Goal: Transaction & Acquisition: Purchase product/service

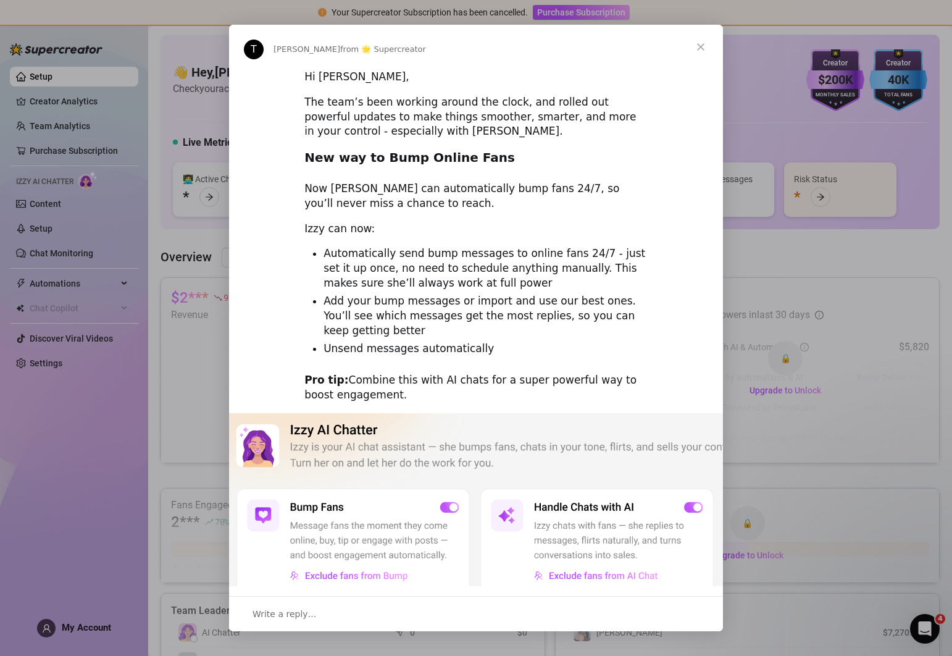
click at [703, 44] on span "Close" at bounding box center [701, 47] width 44 height 44
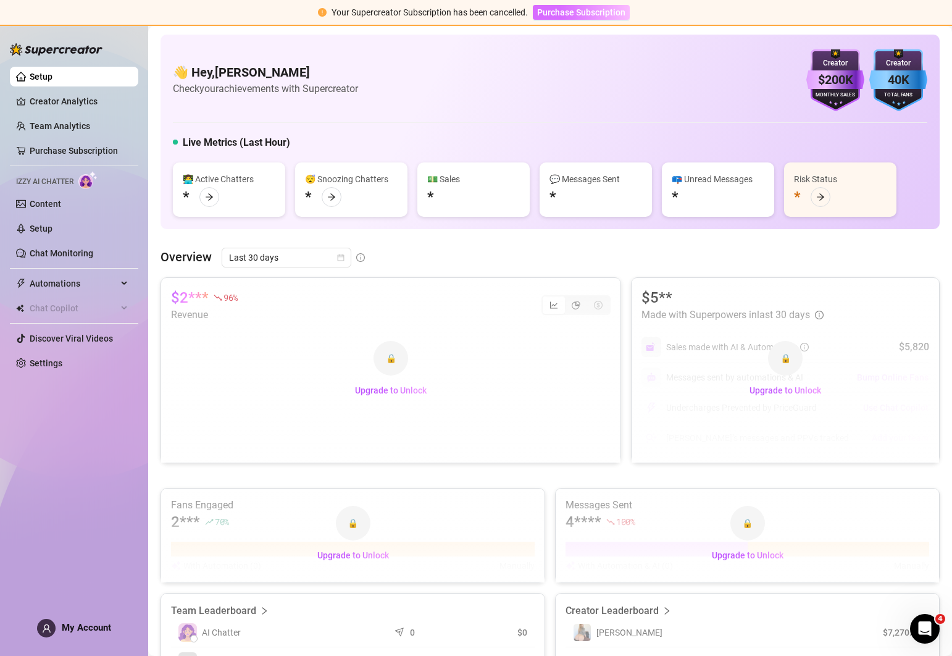
click at [600, 11] on span "Purchase Subscription" at bounding box center [581, 12] width 88 height 10
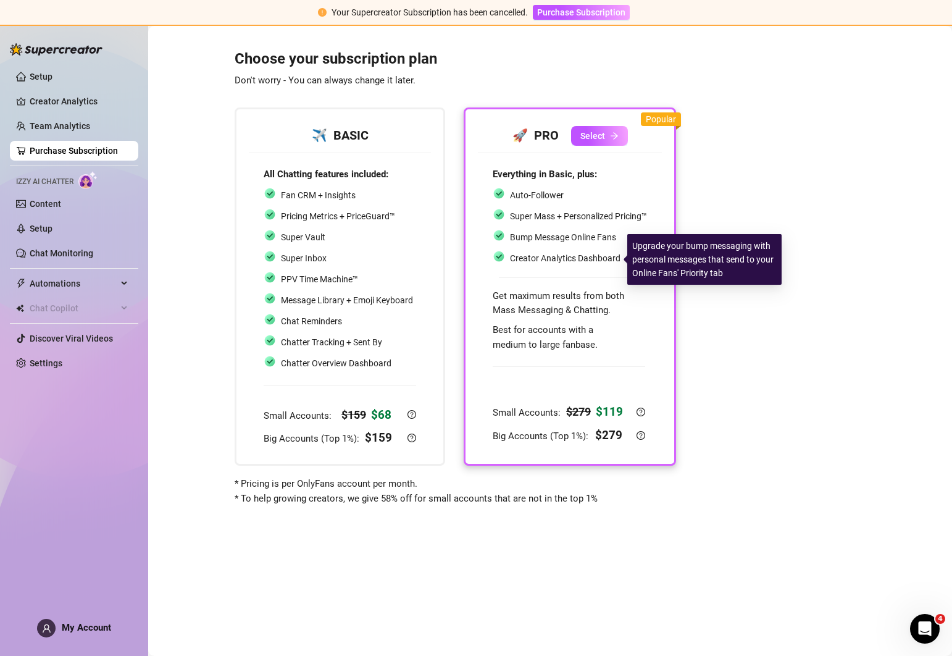
click at [604, 251] on div "Creator Analytics Dashboard" at bounding box center [557, 258] width 128 height 16
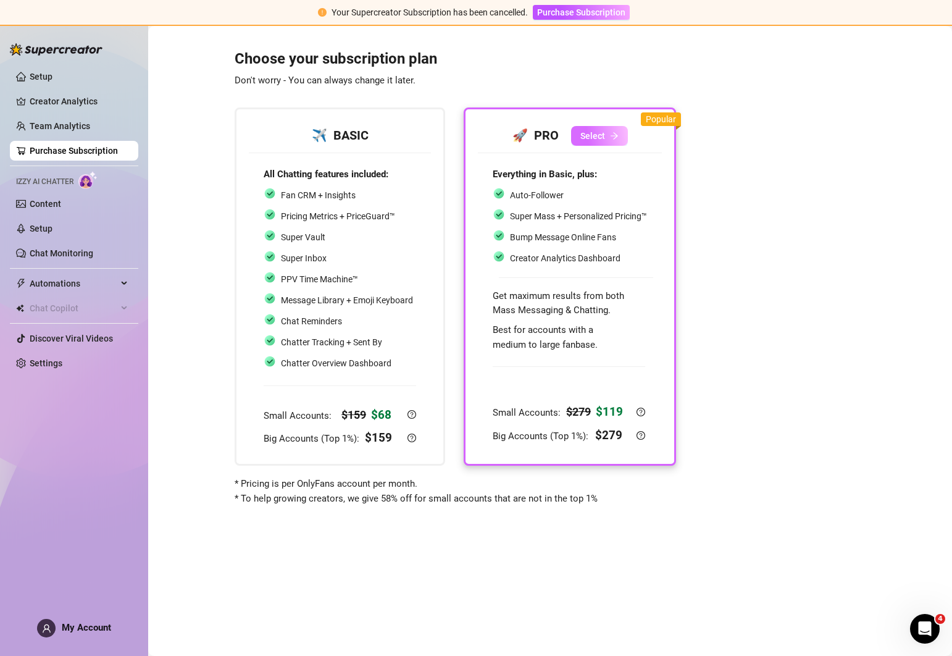
click at [598, 138] on span "Select" at bounding box center [592, 136] width 25 height 10
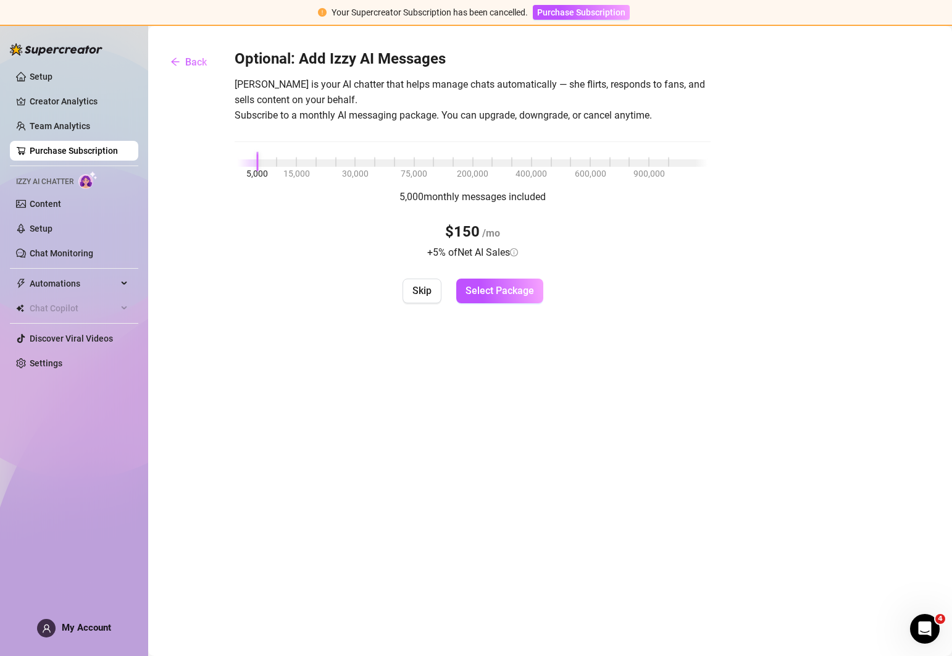
drag, startPoint x: 259, startPoint y: 167, endPoint x: 240, endPoint y: 165, distance: 19.2
click at [240, 164] on div "5,000 15,000 30,000 75,000 200,000 400,000 600,000 900,000" at bounding box center [473, 160] width 470 height 7
click at [245, 165] on div at bounding box center [248, 162] width 20 height 7
drag, startPoint x: 272, startPoint y: 163, endPoint x: 219, endPoint y: 163, distance: 52.5
click at [220, 163] on div "Optional: Add Izzy AI Messages [PERSON_NAME] is your AI chatter that helps mana…" at bounding box center [550, 176] width 779 height 254
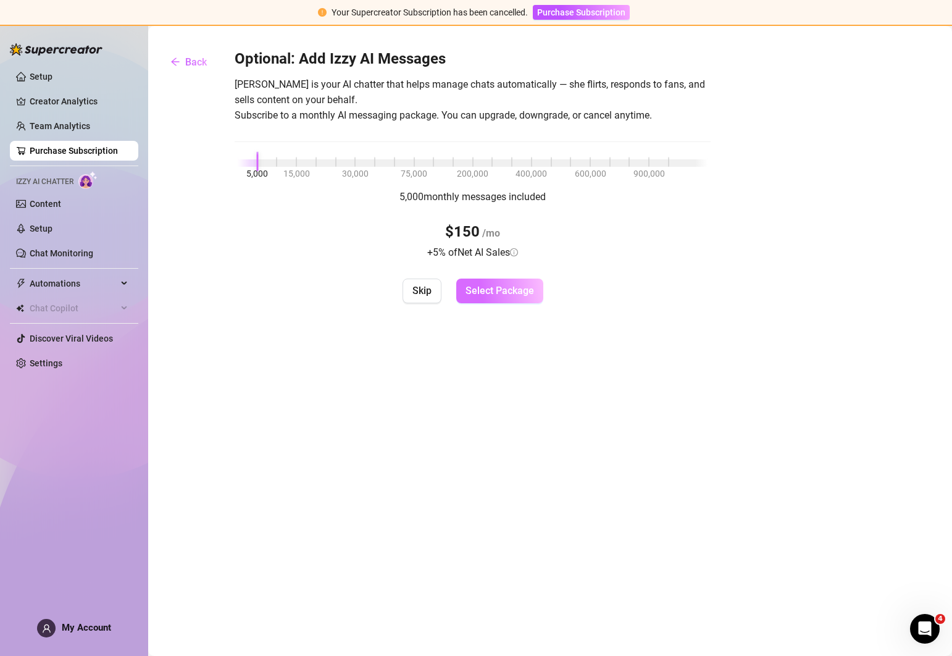
click at [500, 295] on span "Select Package" at bounding box center [500, 291] width 69 height 12
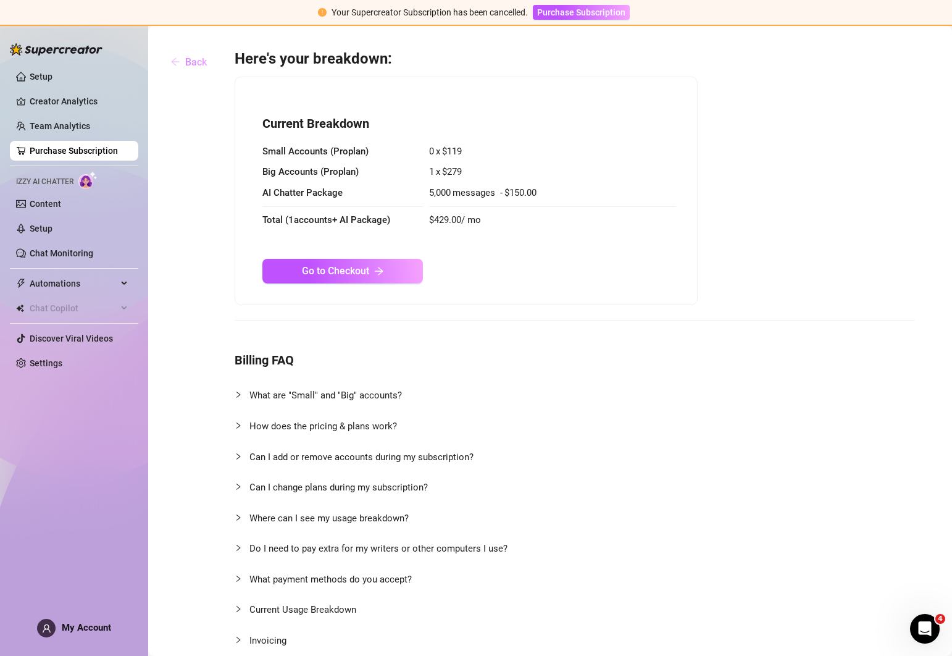
click at [200, 58] on span "Back" at bounding box center [196, 62] width 22 height 12
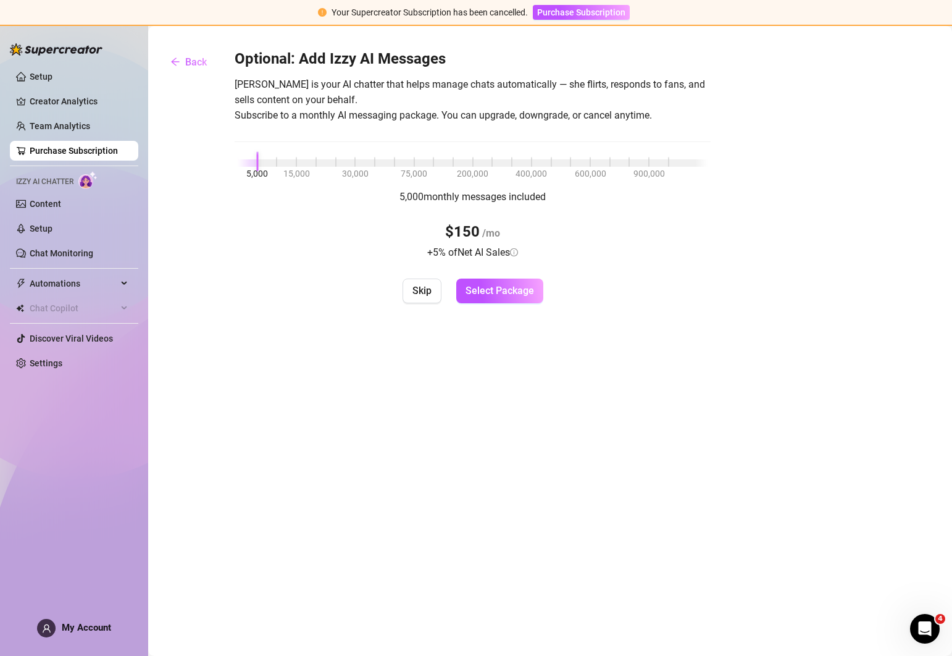
click at [202, 64] on span "Back" at bounding box center [196, 62] width 22 height 12
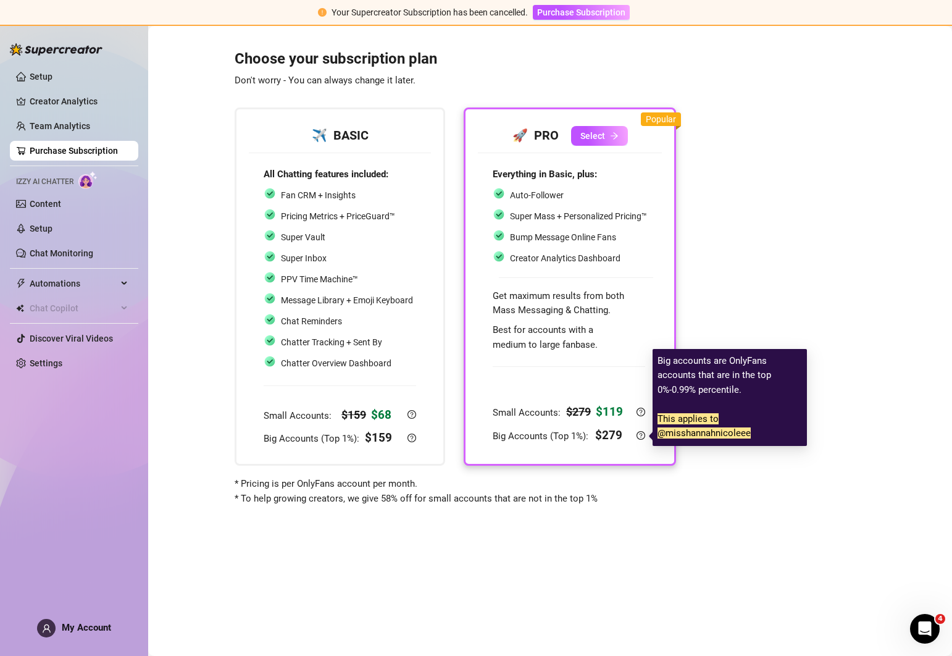
click at [611, 434] on strong "$ 279" at bounding box center [608, 435] width 27 height 14
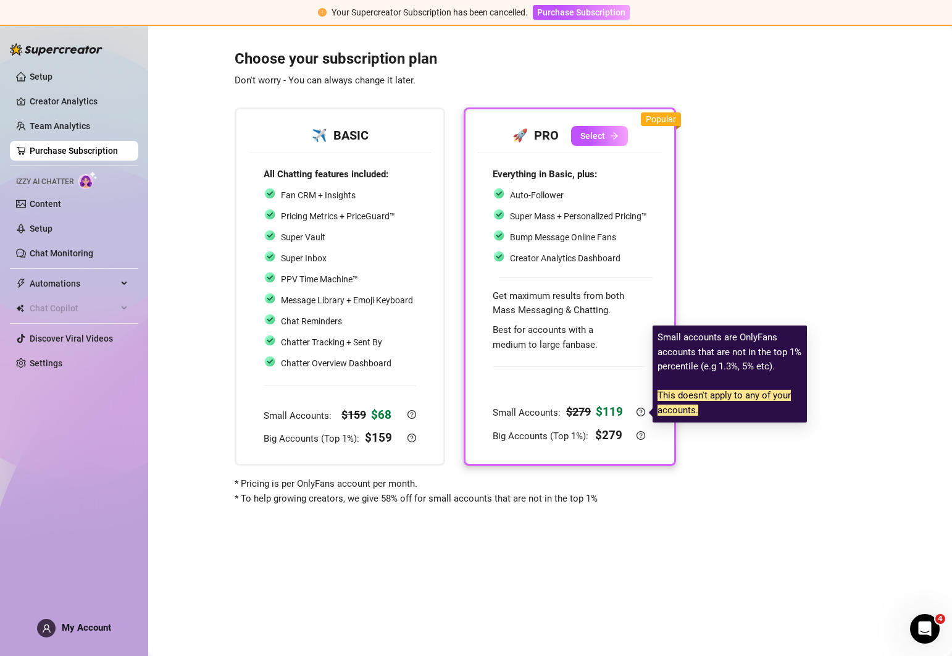
click at [614, 408] on strong "$ 119" at bounding box center [609, 411] width 27 height 14
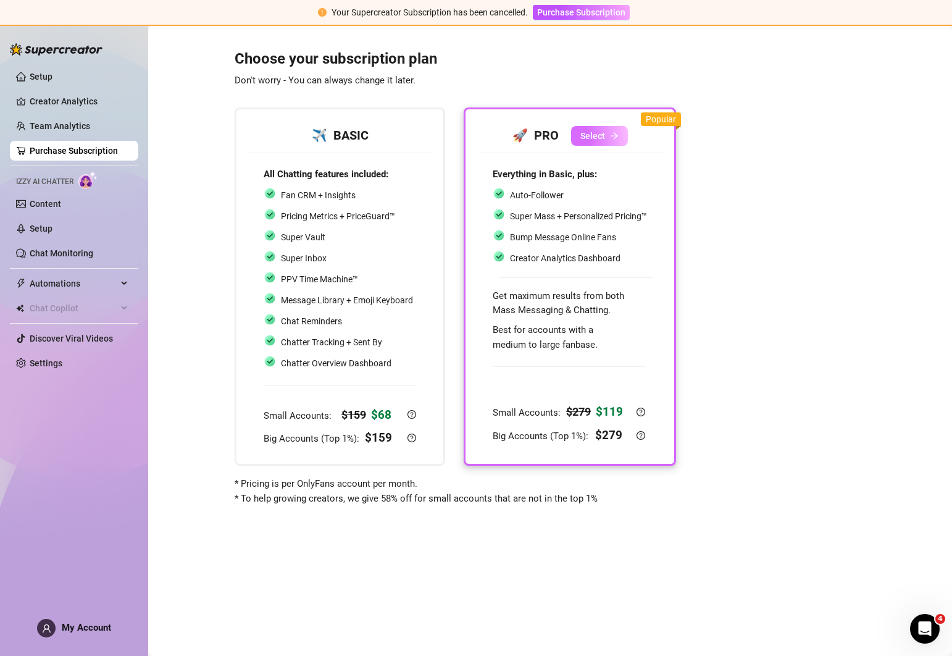
click at [601, 131] on span "Select" at bounding box center [592, 136] width 25 height 10
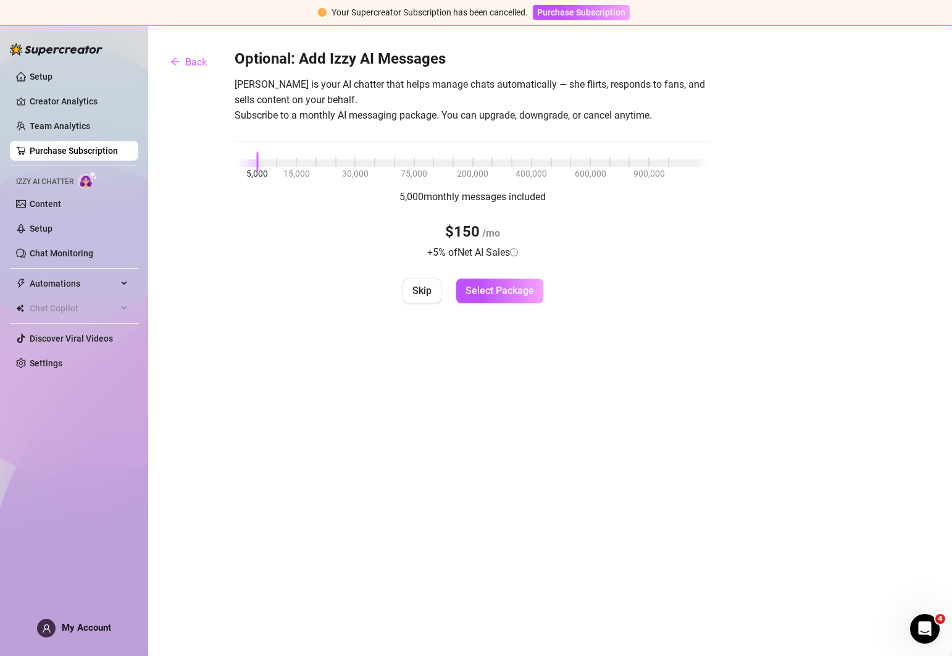
click at [418, 293] on span "Skip" at bounding box center [422, 291] width 19 height 12
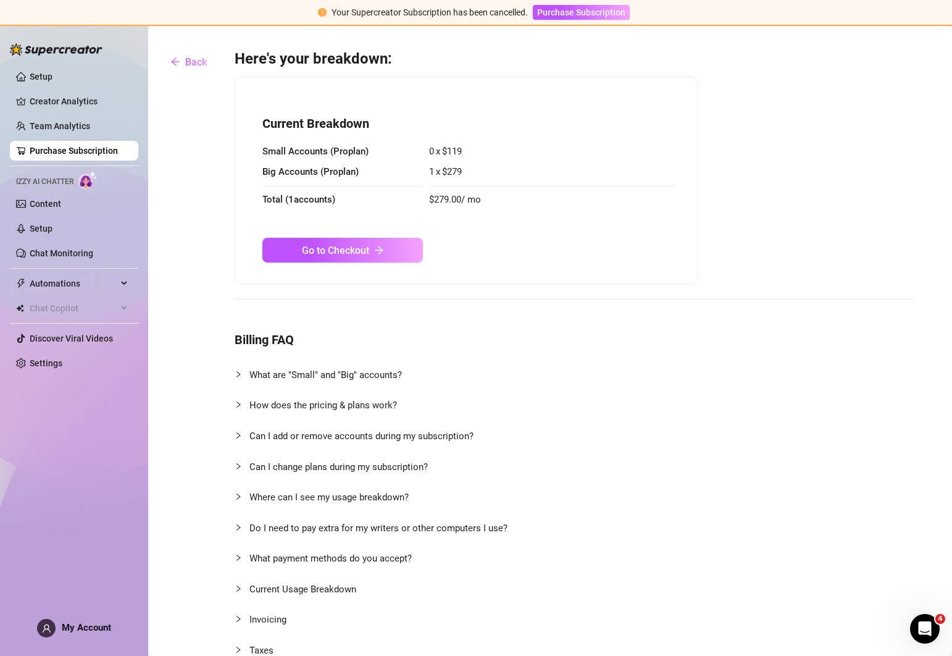
click at [395, 154] on span "Small Accounts ( Pro plan)" at bounding box center [342, 152] width 161 height 15
click at [52, 77] on link "Setup" at bounding box center [41, 77] width 23 height 10
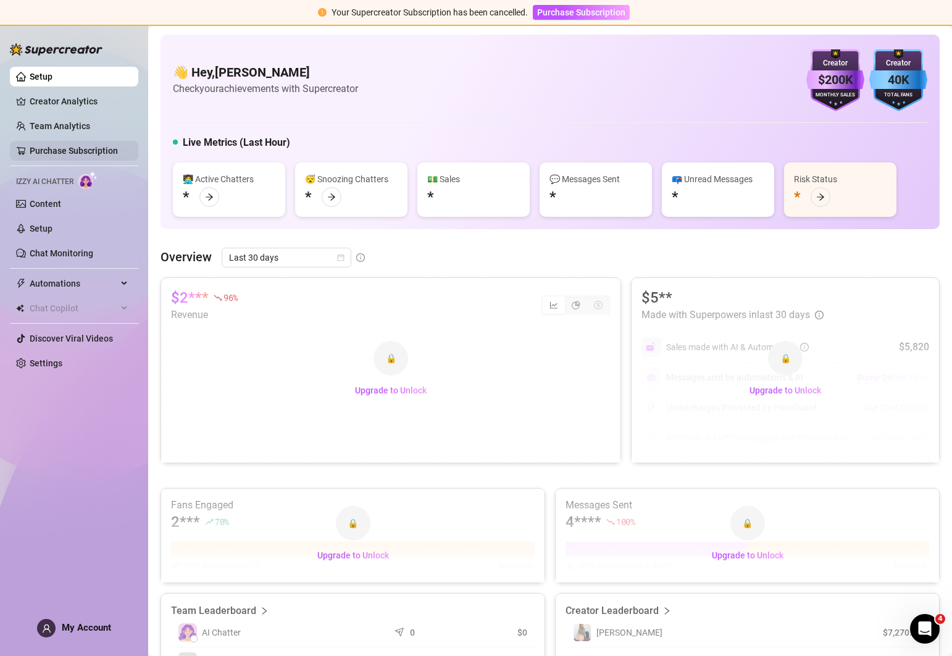
click at [77, 149] on link "Purchase Subscription" at bounding box center [74, 151] width 88 height 10
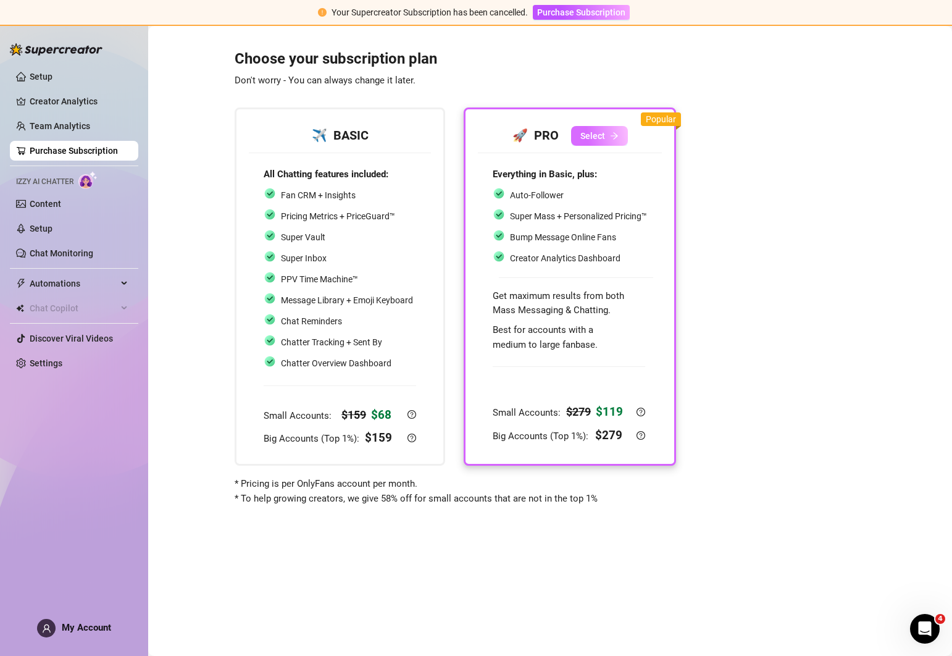
click at [607, 135] on button "Select" at bounding box center [599, 136] width 57 height 20
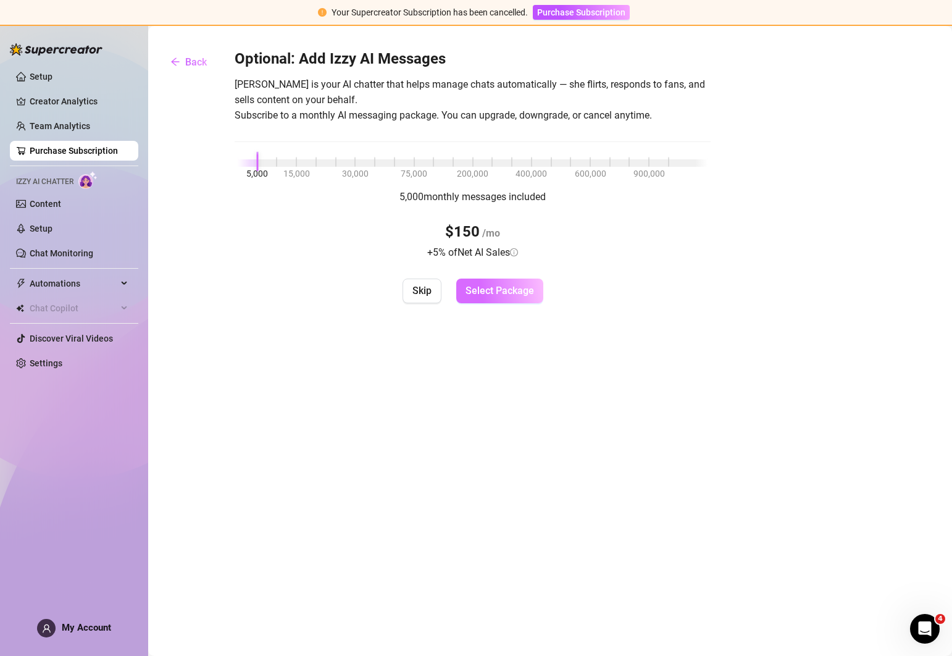
click at [504, 291] on span "Select Package" at bounding box center [500, 291] width 69 height 12
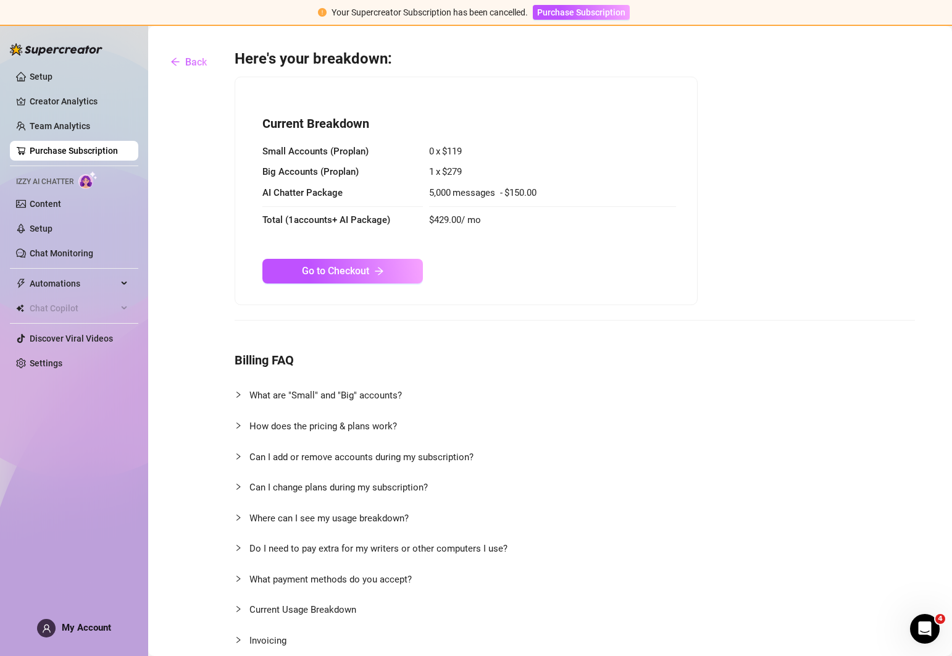
click at [380, 270] on icon "arrow-right" at bounding box center [379, 271] width 10 height 10
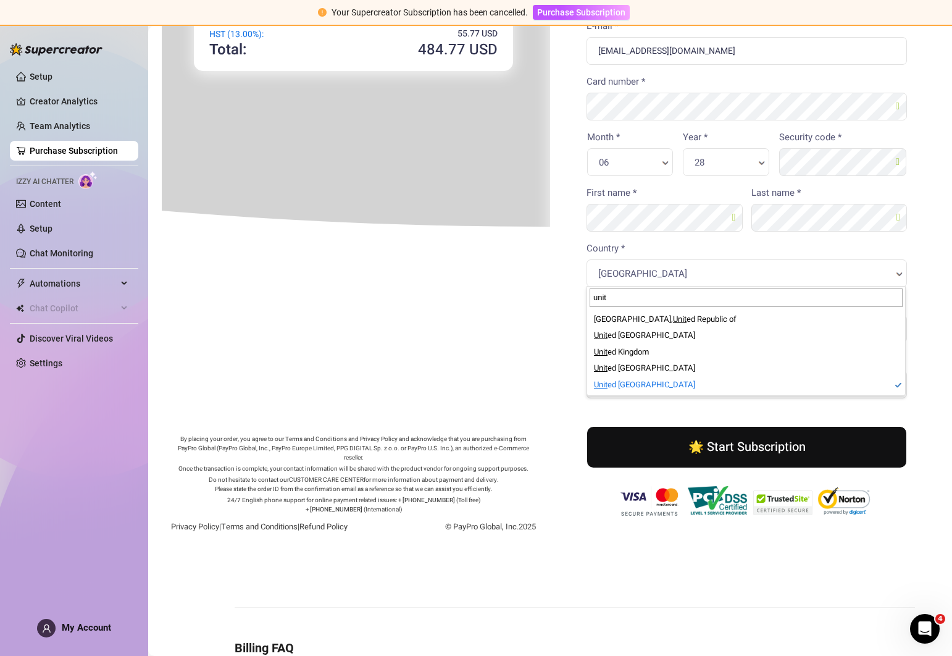
type input "unit"
select select "US"
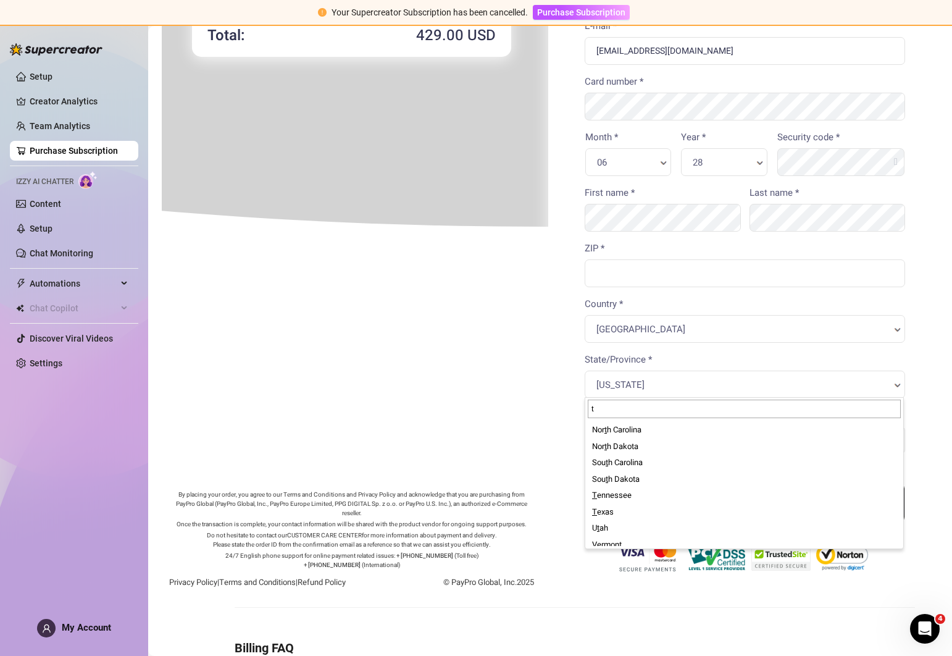
scroll to position [154, 0]
type input "t"
select select "US-[GEOGRAPHIC_DATA]"
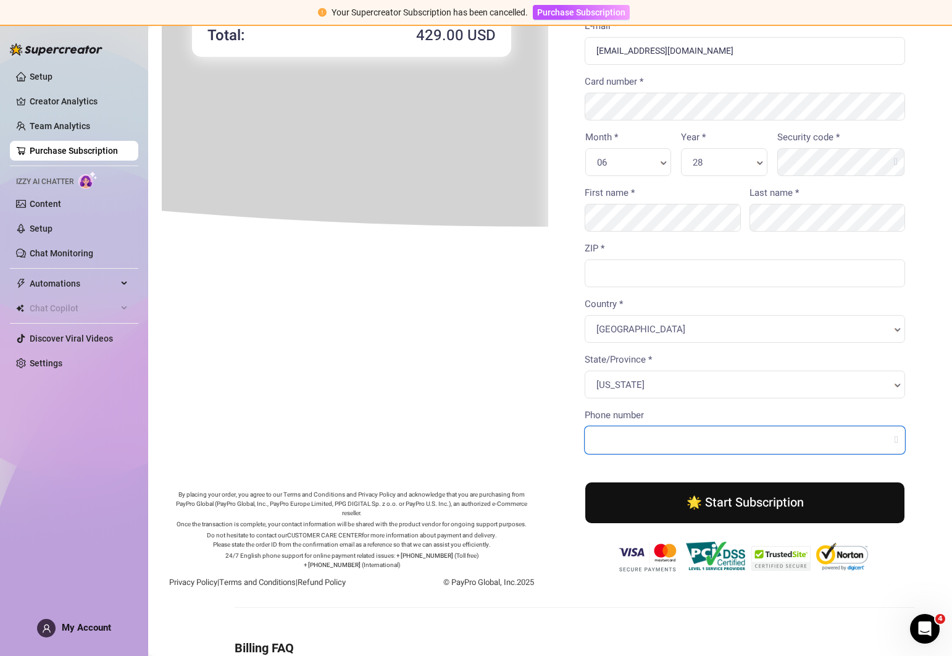
click at [645, 441] on input "Phone number" at bounding box center [744, 439] width 321 height 28
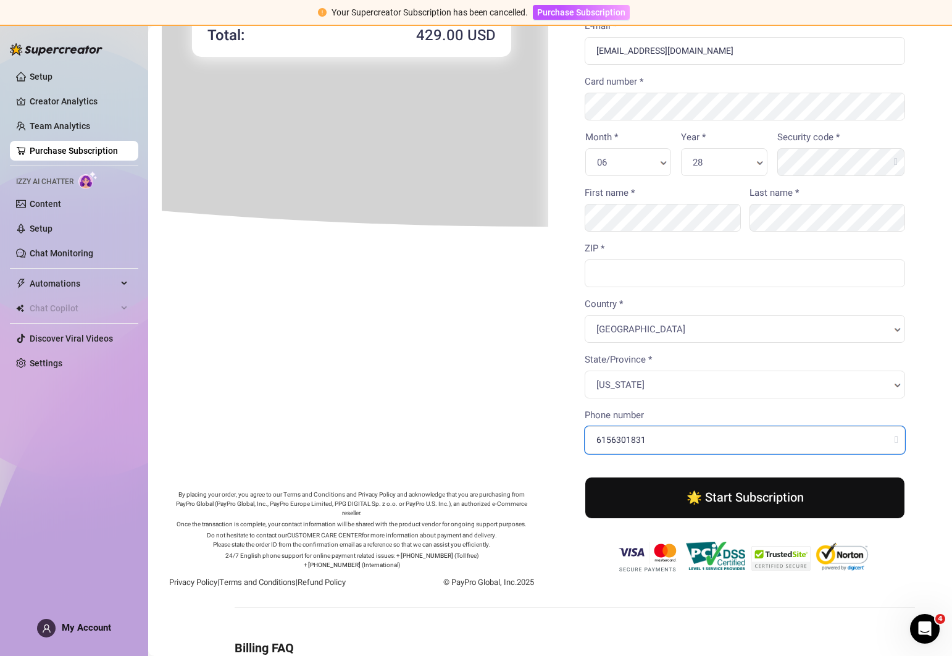
scroll to position [2, 5]
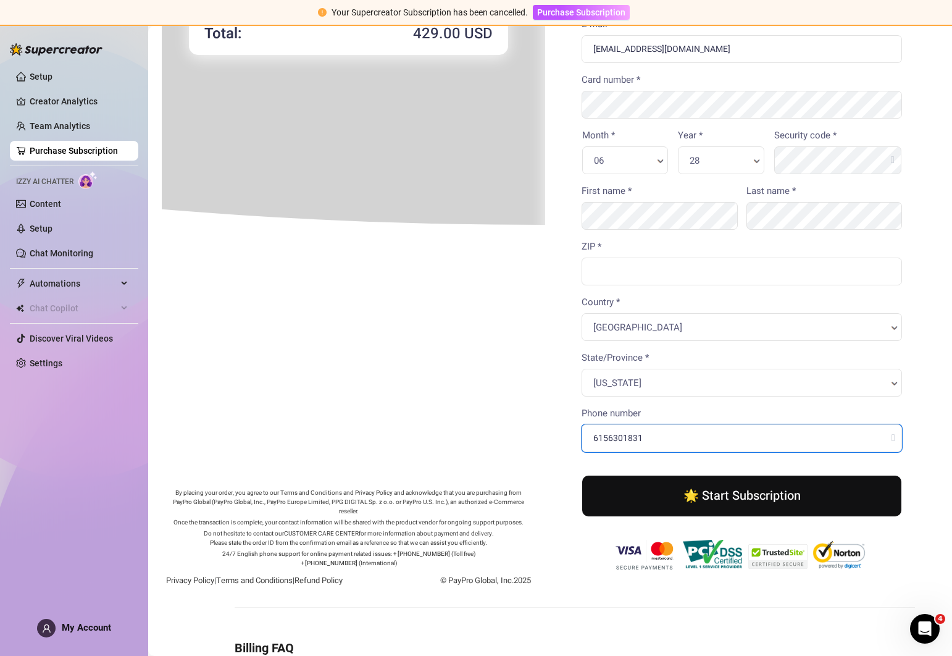
type input "6156301831"
click at [750, 488] on button "🌟 Start Subscription" at bounding box center [740, 494] width 319 height 41
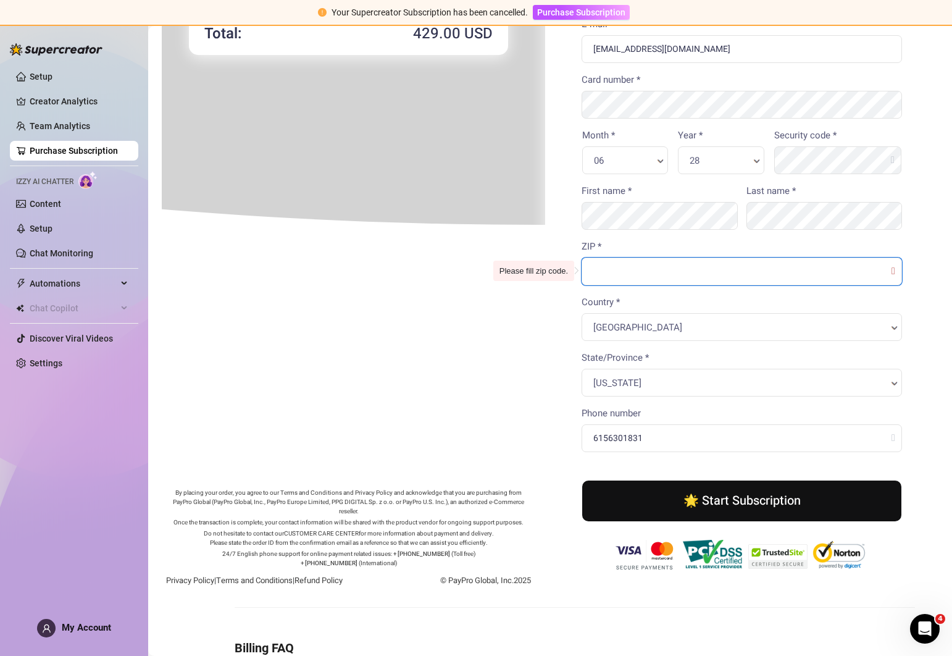
click at [675, 269] on input "ZIP *" at bounding box center [740, 270] width 321 height 28
type input "37027"
click at [513, 314] on body "You're buying × 429" at bounding box center [544, 253] width 777 height 815
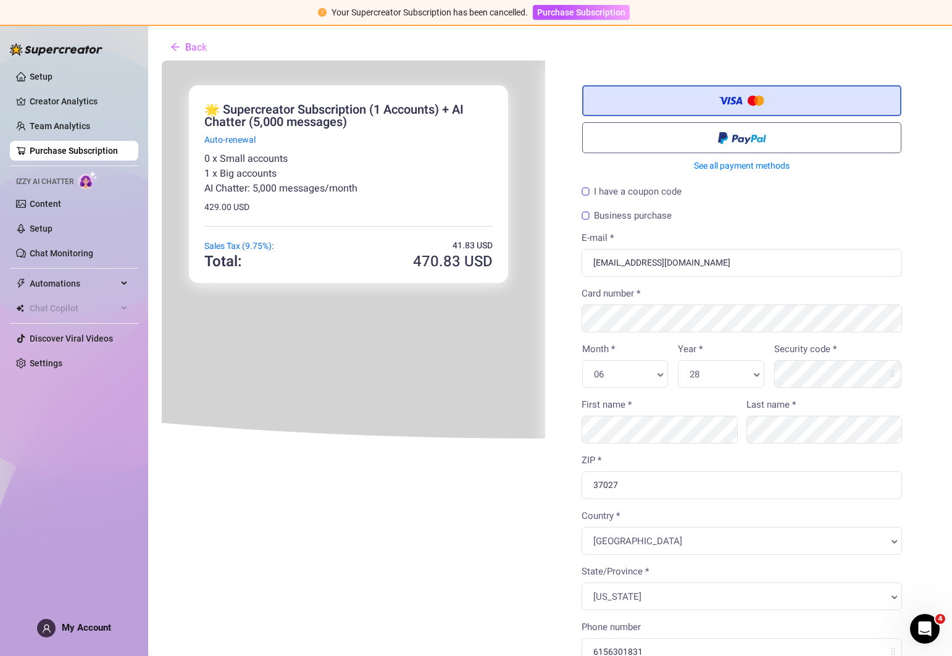
scroll to position [21, 5]
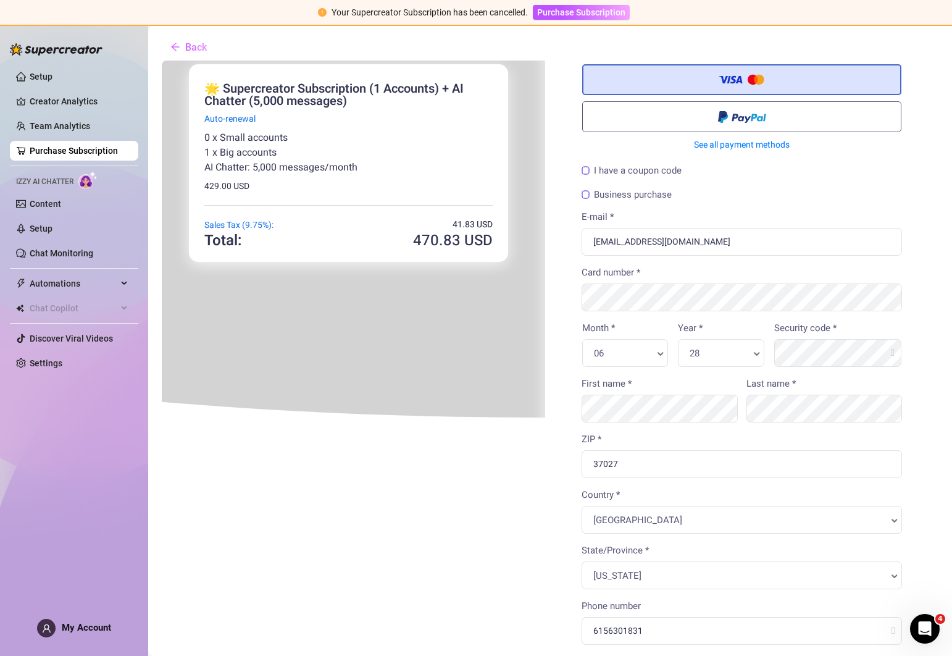
click at [585, 192] on label "Business purchase" at bounding box center [625, 193] width 90 height 9
click at [161, 59] on input "Business purchase" at bounding box center [161, 59] width 0 height 0
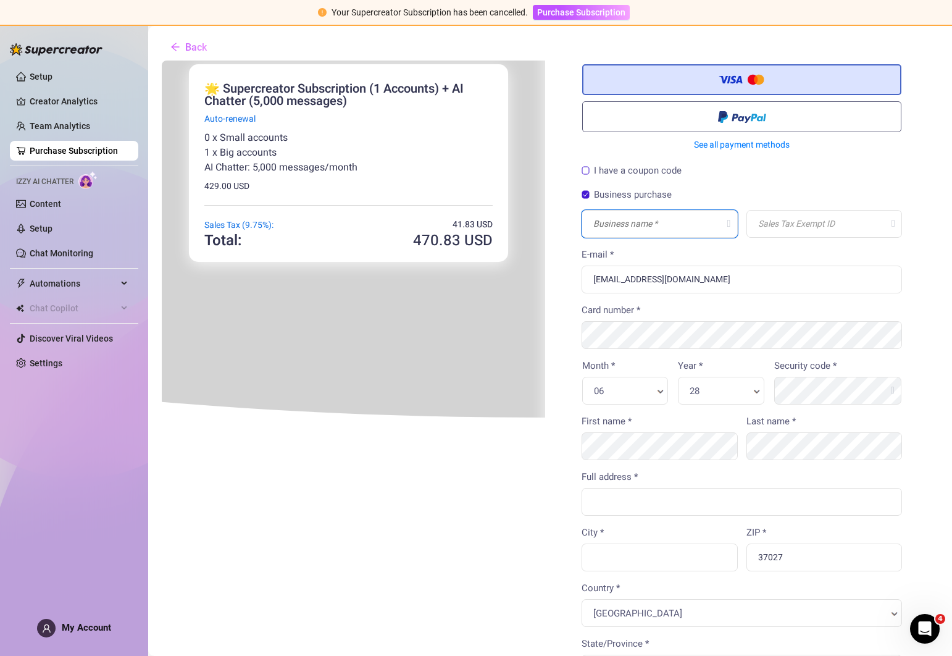
click at [669, 227] on input "text" at bounding box center [658, 223] width 156 height 28
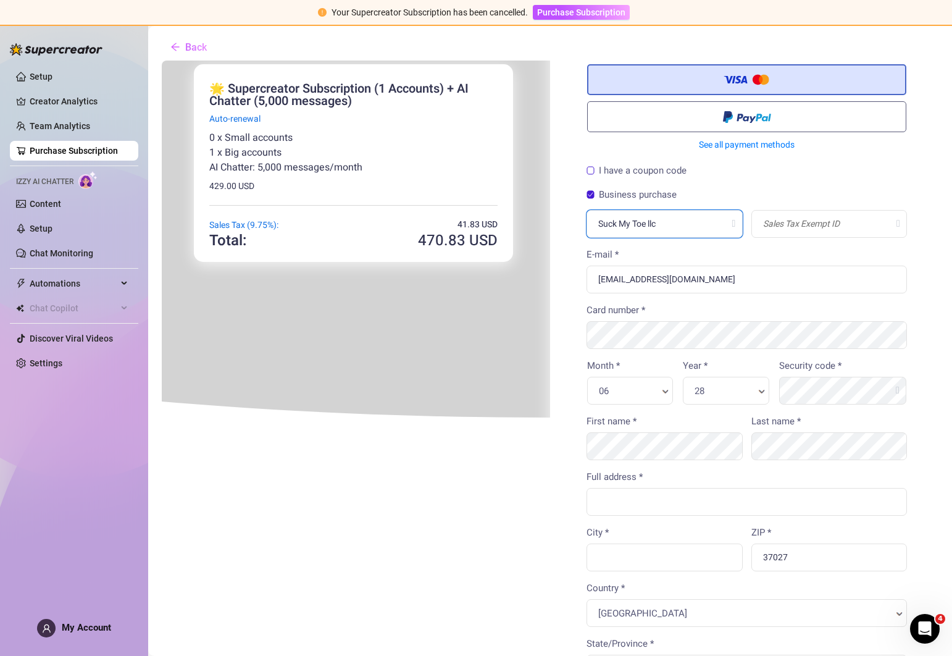
type input "Suck My Toe llc"
click at [853, 222] on input "text" at bounding box center [828, 223] width 156 height 28
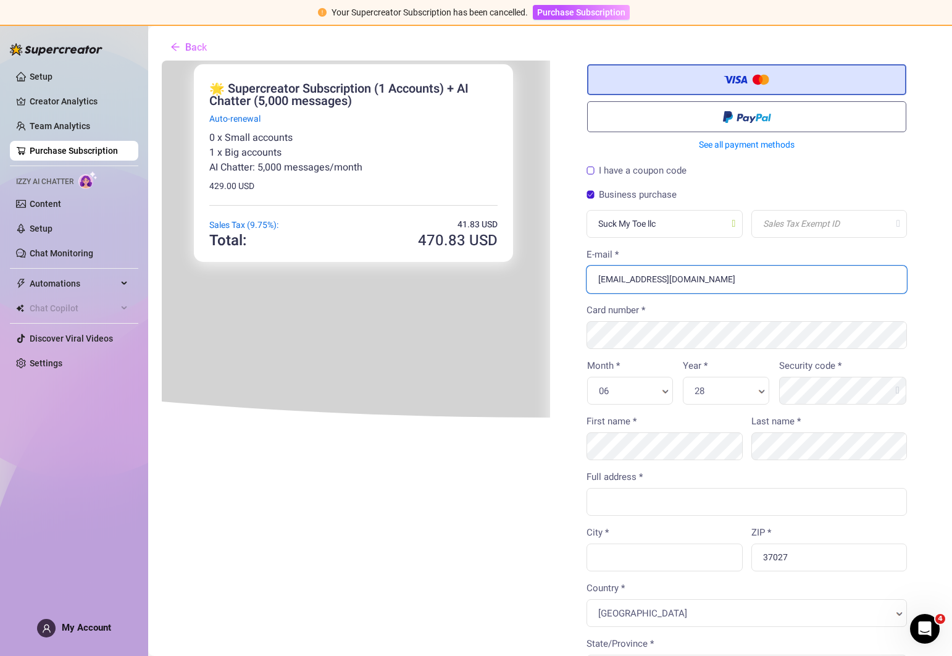
click at [839, 270] on input "[EMAIL_ADDRESS][DOMAIN_NAME]" at bounding box center [745, 278] width 321 height 28
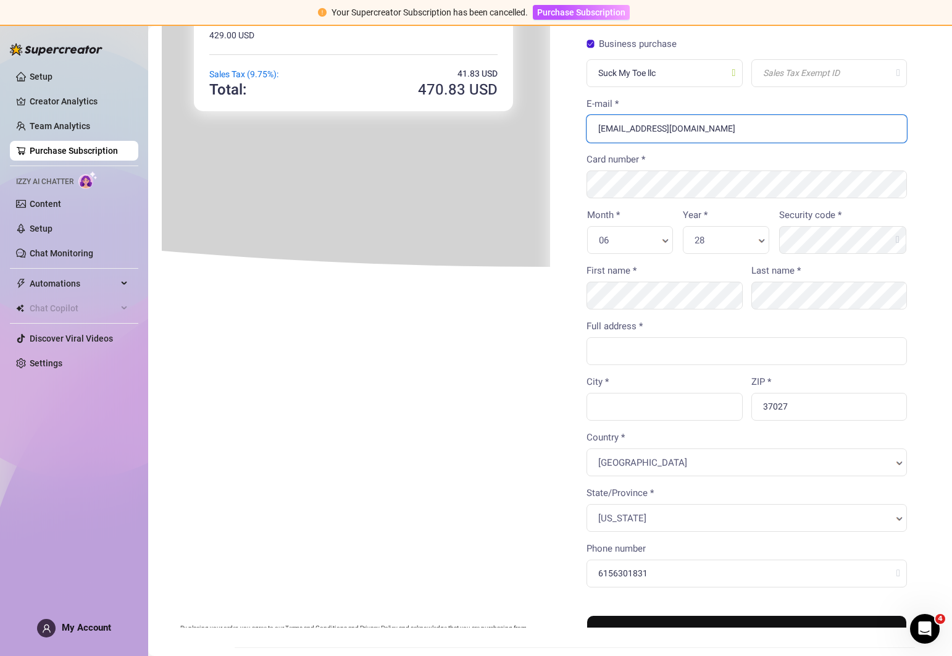
scroll to position [159, 0]
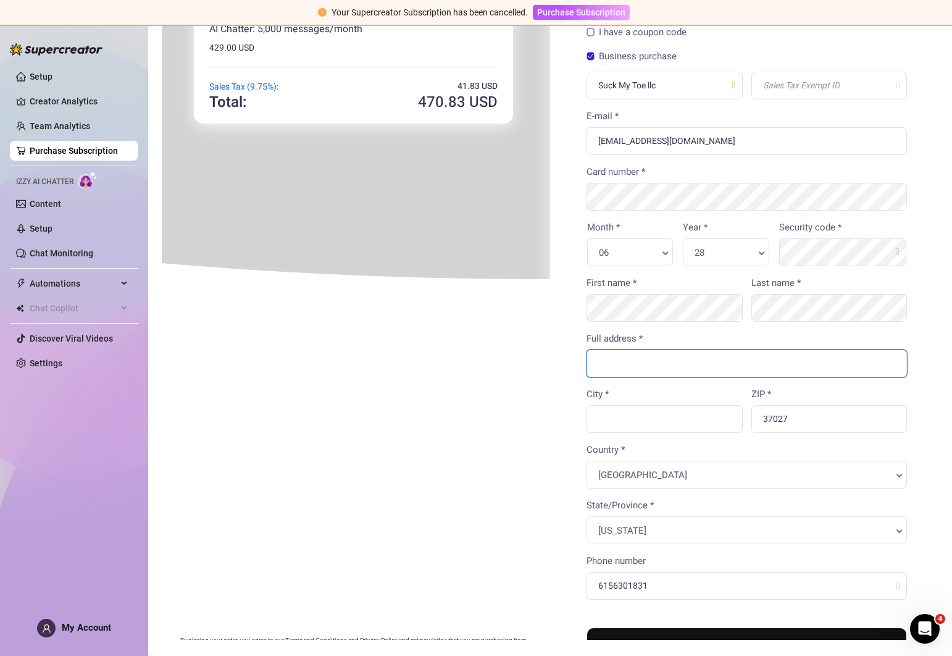
click at [653, 366] on input "Full address *" at bounding box center [745, 362] width 321 height 28
type input "[STREET_ADDRESS]"
type input "Brentwood"
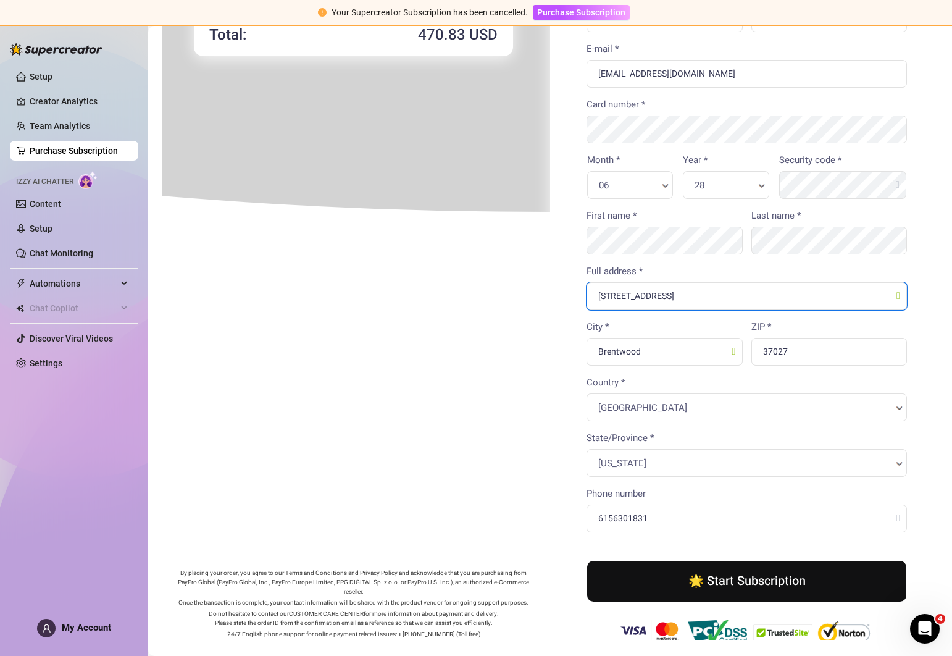
scroll to position [0, 0]
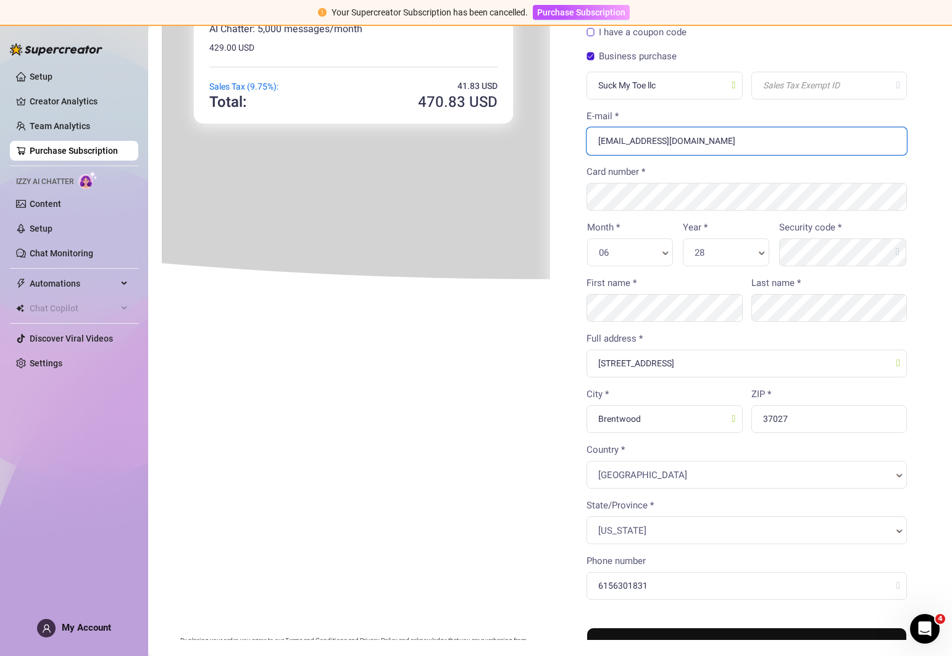
click at [823, 148] on input "[EMAIL_ADDRESS][DOMAIN_NAME]" at bounding box center [745, 140] width 321 height 28
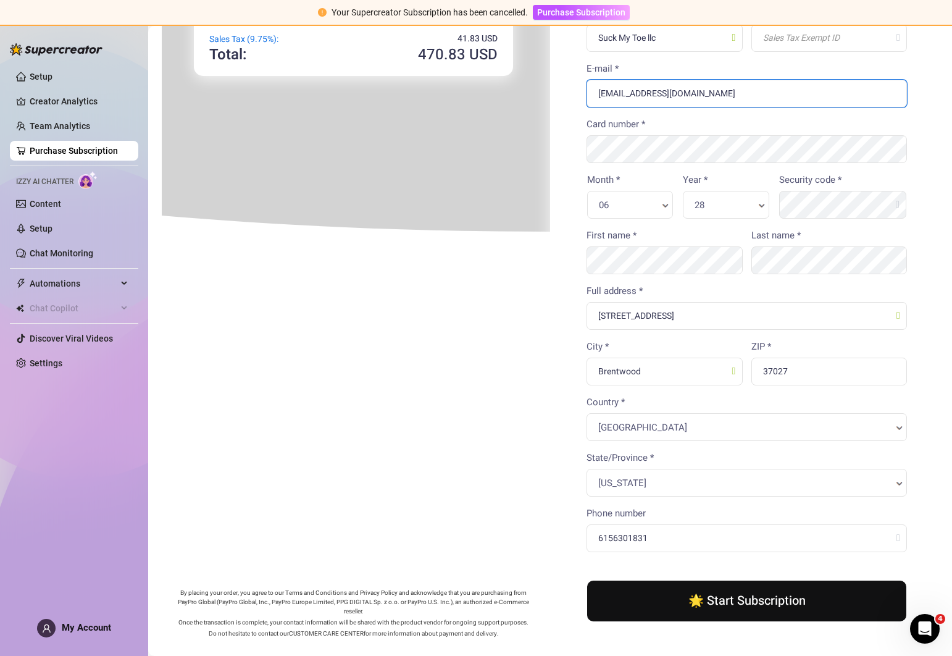
scroll to position [114, 0]
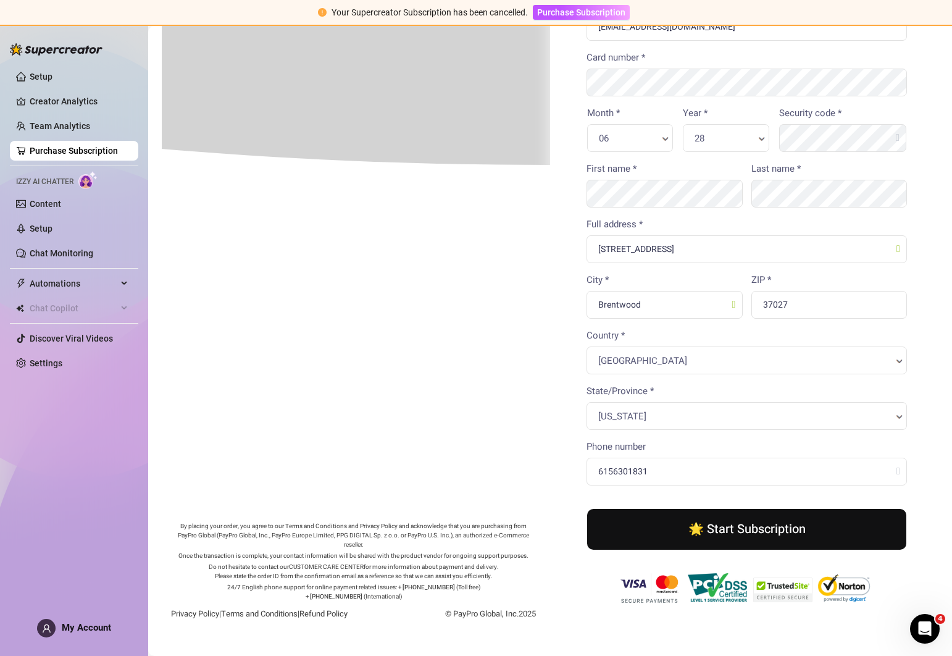
click at [732, 533] on button "🌟 Start Subscription" at bounding box center [745, 528] width 319 height 41
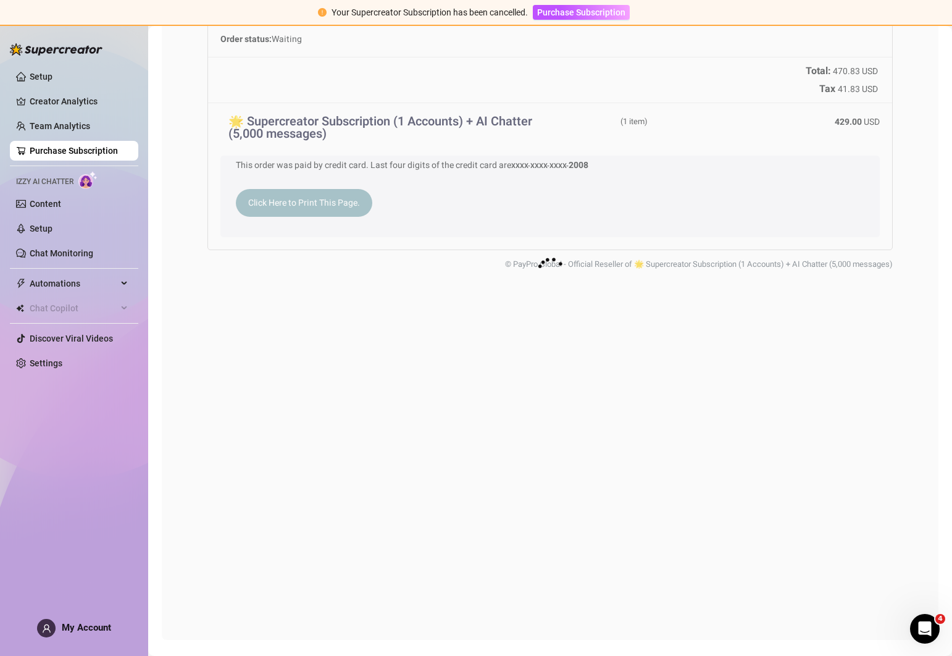
scroll to position [0, 0]
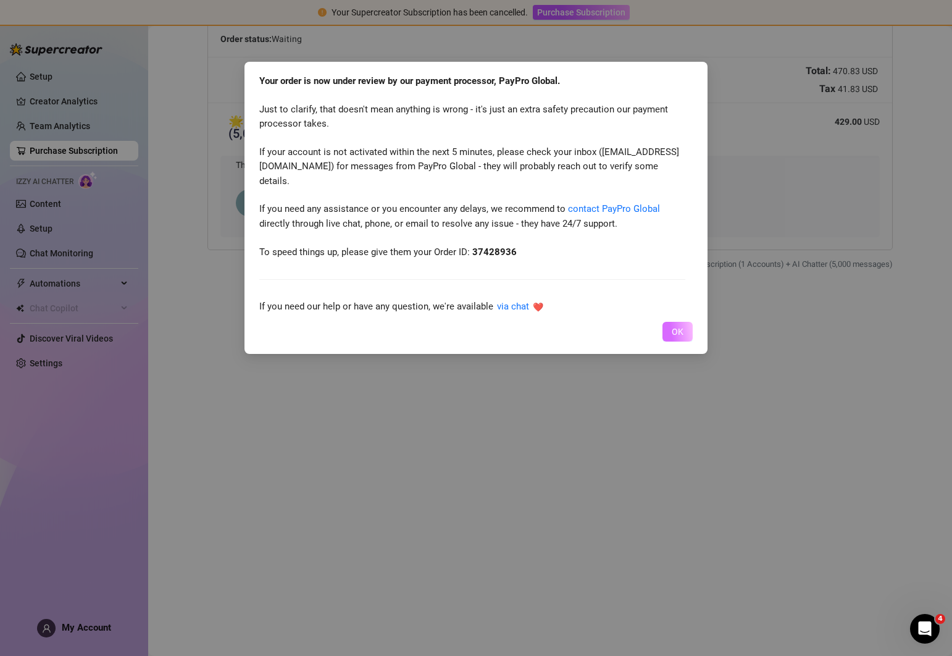
click at [677, 333] on span "OK" at bounding box center [678, 332] width 12 height 10
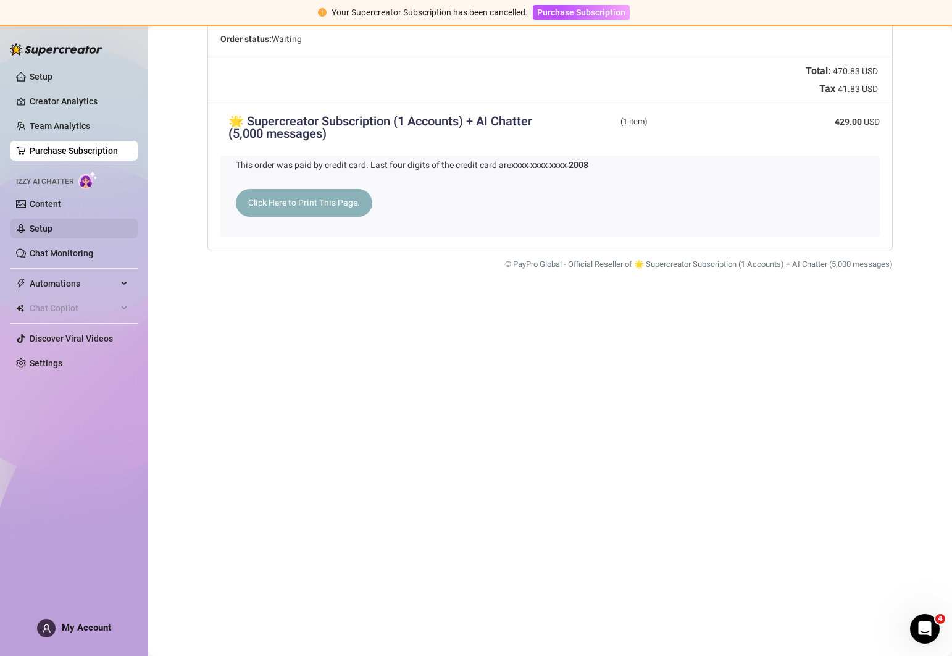
click at [51, 230] on link "Setup" at bounding box center [41, 229] width 23 height 10
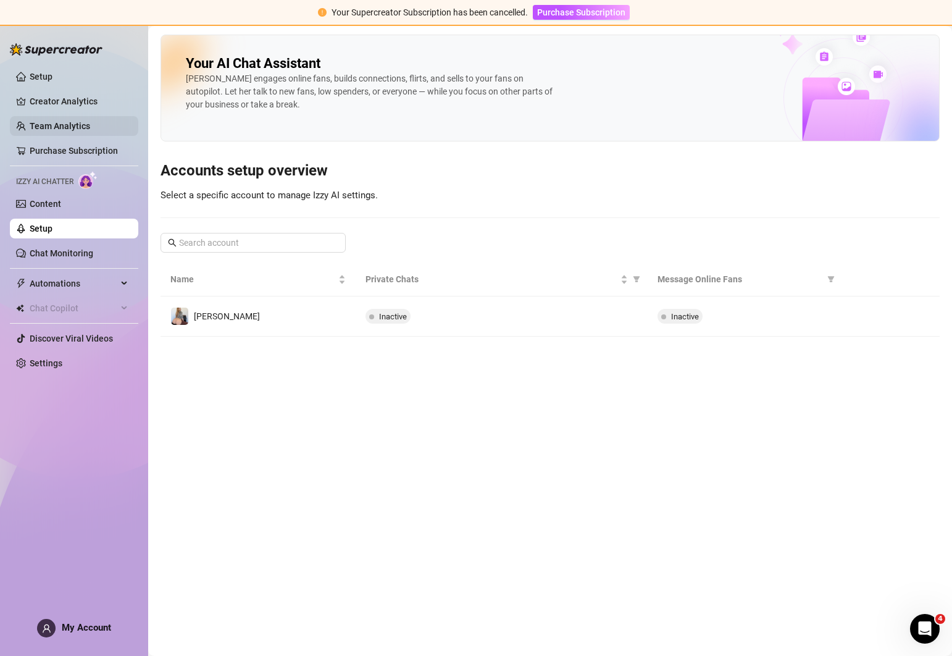
click at [78, 129] on link "Team Analytics" at bounding box center [60, 126] width 61 height 10
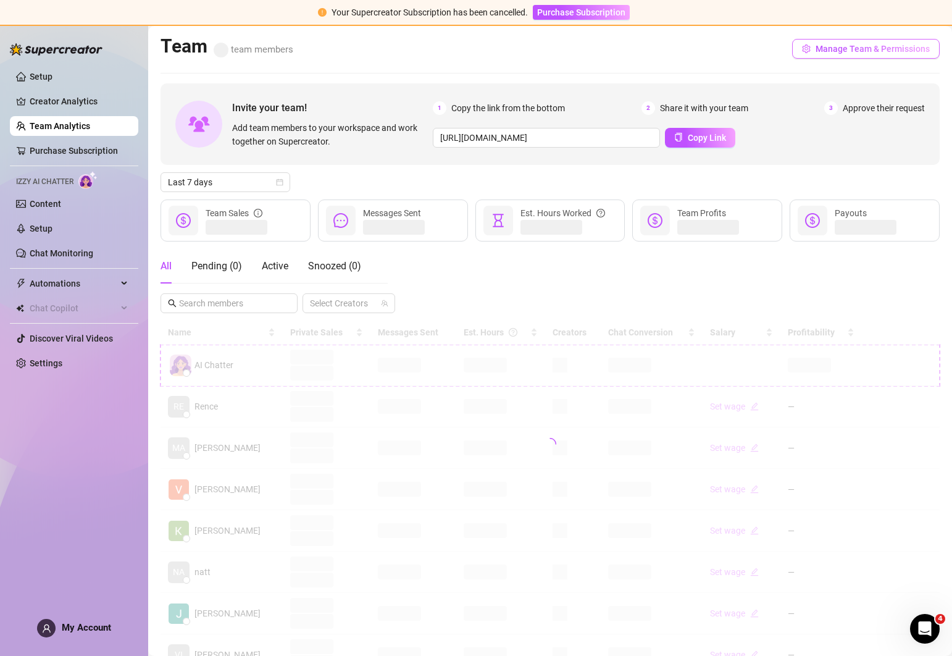
click at [821, 51] on span "Manage Team & Permissions" at bounding box center [873, 49] width 114 height 10
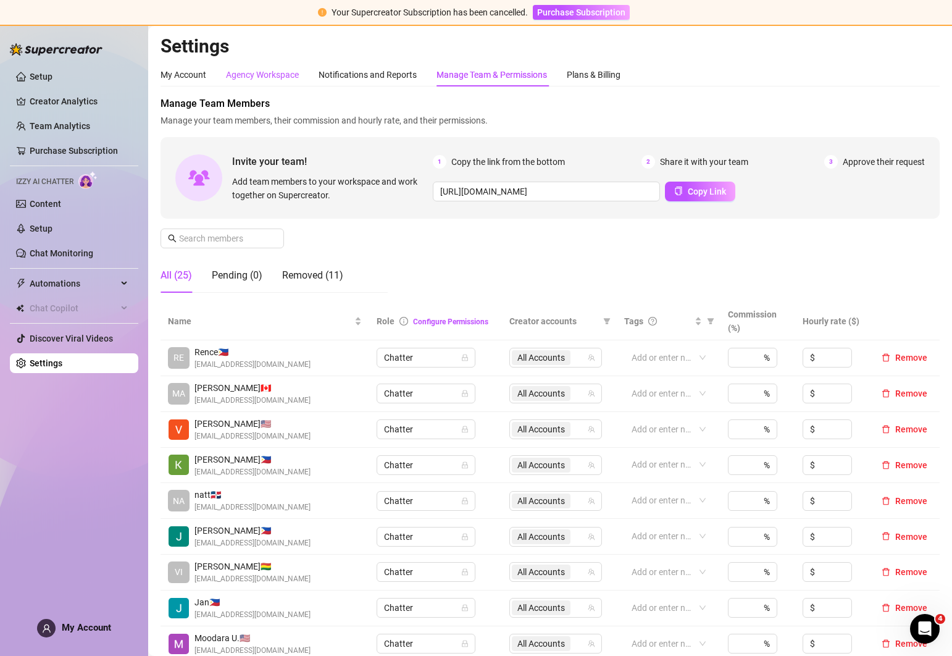
click at [252, 73] on div "Agency Workspace" at bounding box center [262, 75] width 73 height 14
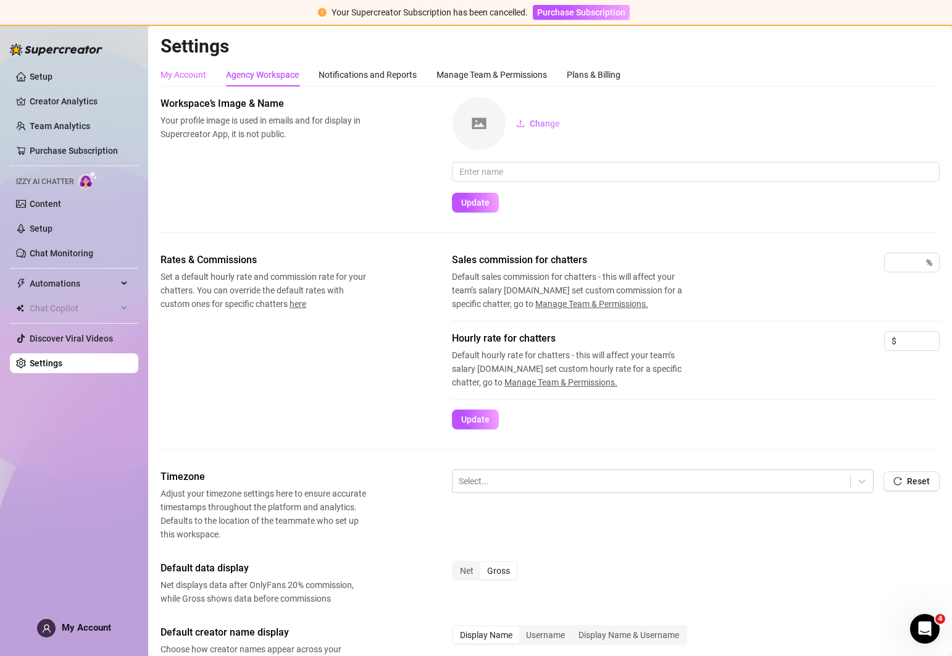
click at [203, 67] on div "My Account" at bounding box center [184, 74] width 46 height 23
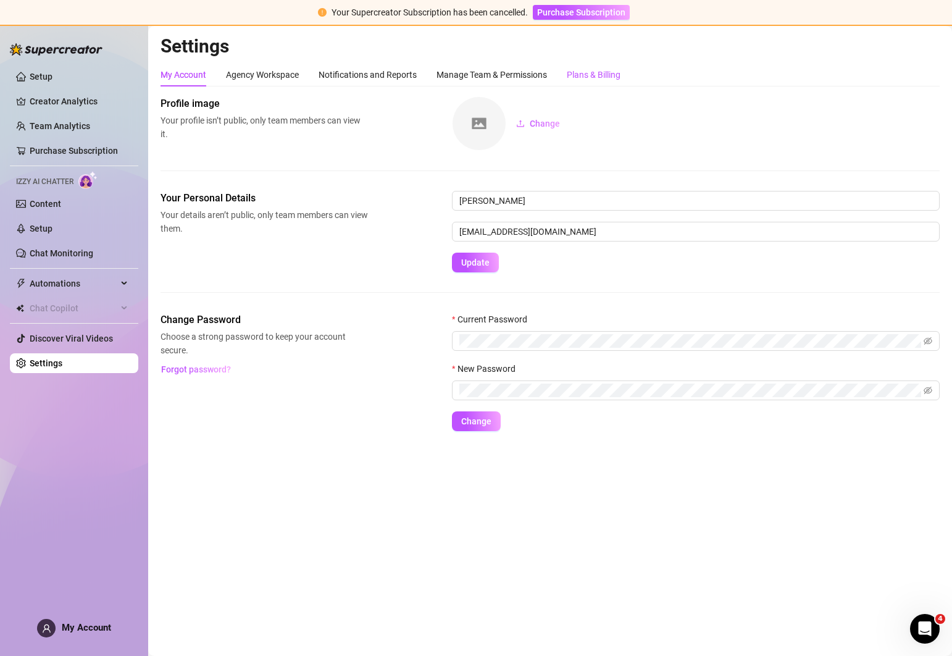
click at [594, 73] on div "Plans & Billing" at bounding box center [594, 75] width 54 height 14
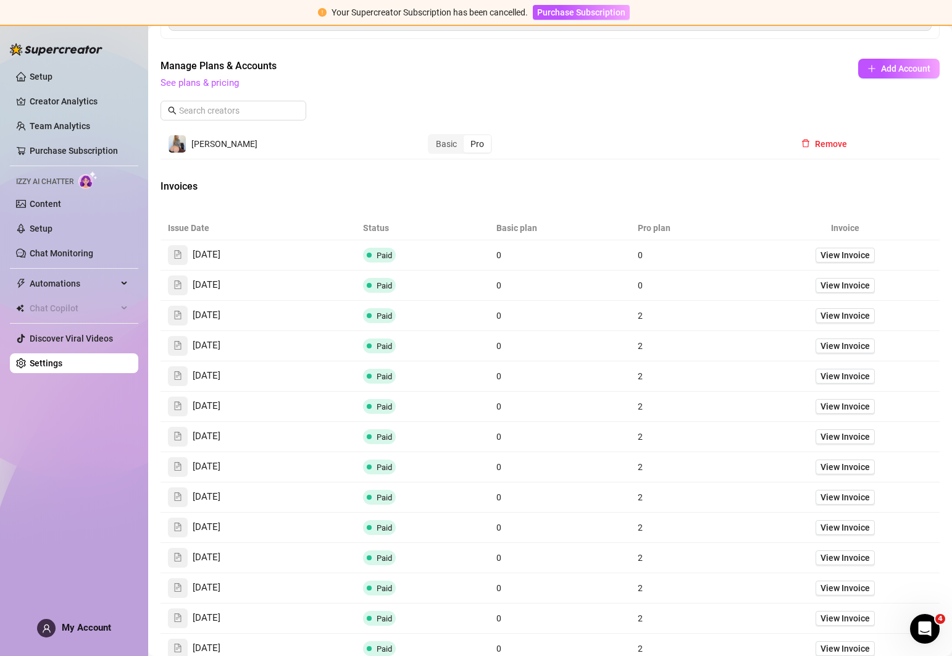
scroll to position [292, 0]
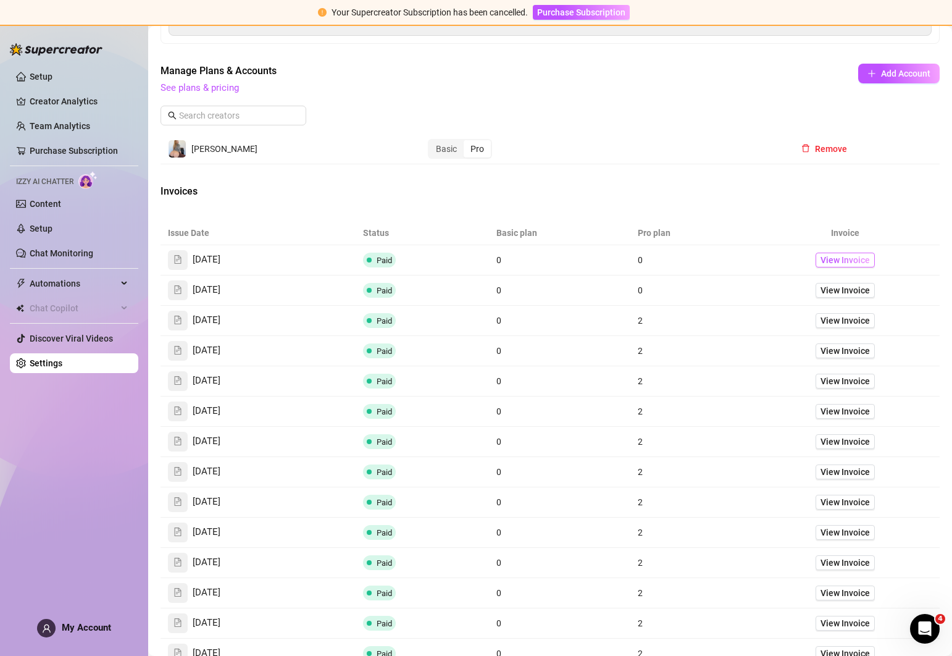
click at [837, 256] on span "View Invoice" at bounding box center [845, 260] width 49 height 14
